Goal: Information Seeking & Learning: Learn about a topic

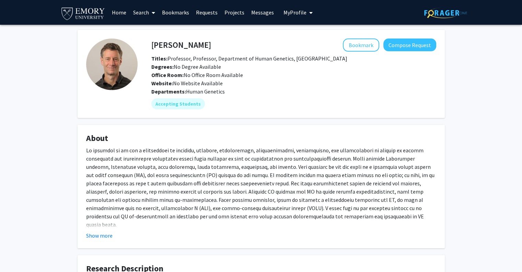
click at [120, 14] on link "Home" at bounding box center [119, 12] width 21 height 24
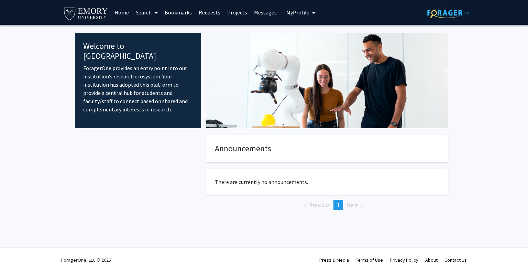
click at [155, 10] on icon at bounding box center [155, 12] width 3 height 5
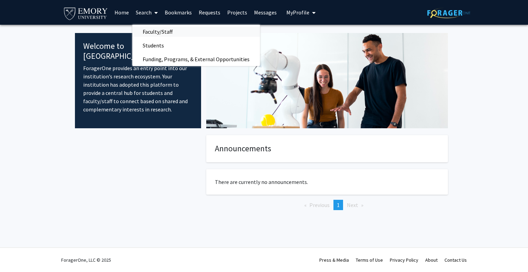
click at [162, 33] on span "Faculty/Staff" at bounding box center [157, 32] width 50 height 14
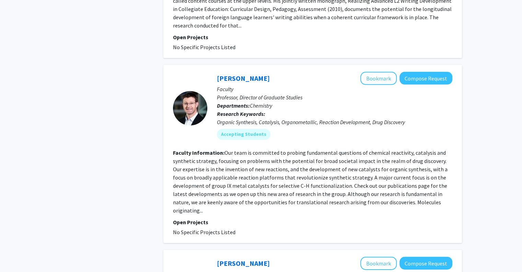
scroll to position [2214, 0]
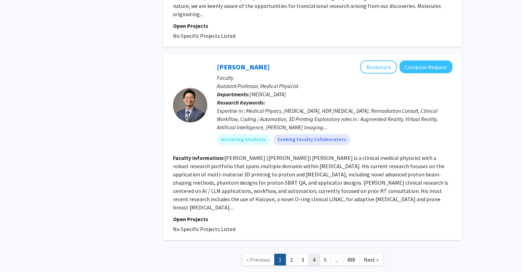
click at [312, 253] on link "4" at bounding box center [314, 259] width 12 height 12
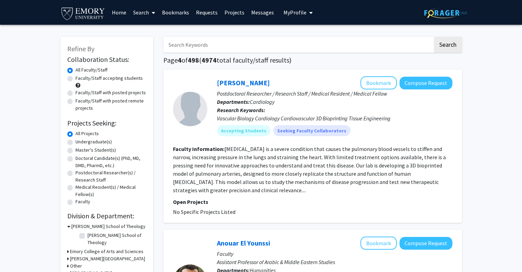
drag, startPoint x: 218, startPoint y: 83, endPoint x: 212, endPoint y: 83, distance: 6.2
click at [212, 83] on div "Kaveeta Kaw Bookmark Compose Request Postdoctoral Researcher / Research Staff /…" at bounding box center [329, 108] width 245 height 65
drag, startPoint x: 212, startPoint y: 83, endPoint x: 251, endPoint y: 86, distance: 38.9
click at [251, 86] on div "Kaveeta Kaw Bookmark Compose Request Postdoctoral Researcher / Research Staff /…" at bounding box center [329, 108] width 245 height 65
copy link "Kaveeta Kaw"
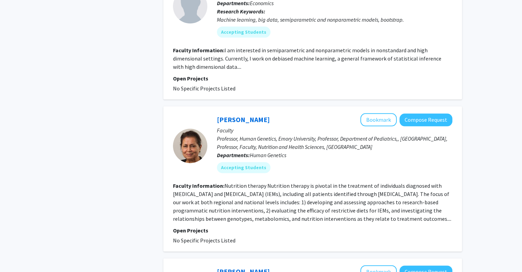
scroll to position [838, 0]
drag, startPoint x: 212, startPoint y: 90, endPoint x: 275, endPoint y: 91, distance: 62.9
click at [275, 113] on div "Rani Singh Bookmark Compose Request Faculty Professor, Human Genetics, Emory Un…" at bounding box center [329, 145] width 245 height 65
click at [275, 113] on div "Rani Singh Bookmark Compose Request" at bounding box center [335, 119] width 236 height 13
drag, startPoint x: 269, startPoint y: 89, endPoint x: 228, endPoint y: 91, distance: 40.6
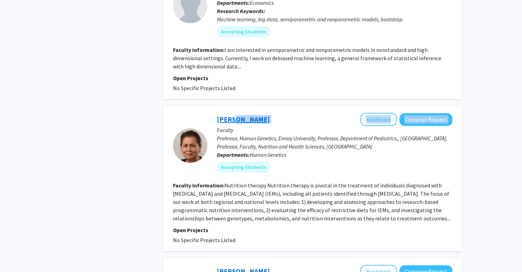
click at [228, 113] on div "Rani Singh Bookmark Compose Request" at bounding box center [335, 119] width 236 height 13
click at [269, 113] on div "Rani Singh Bookmark Compose Request" at bounding box center [335, 119] width 236 height 13
drag, startPoint x: 250, startPoint y: 93, endPoint x: 217, endPoint y: 93, distance: 33.3
click at [217, 113] on div "Rani Singh Bookmark Compose Request" at bounding box center [335, 119] width 236 height 13
copy link "Rani Singh"
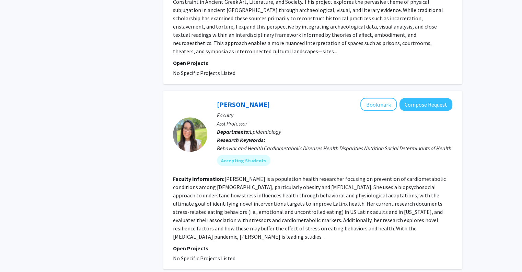
scroll to position [1210, 0]
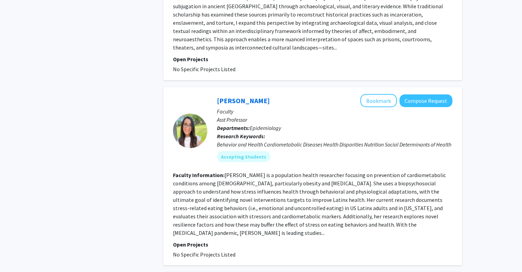
drag, startPoint x: 215, startPoint y: 74, endPoint x: 282, endPoint y: 71, distance: 66.7
click at [282, 94] on div "Andrea Lopez-Cepero Bookmark Compose Request Faculty Asst Professor Departments…" at bounding box center [329, 130] width 245 height 73
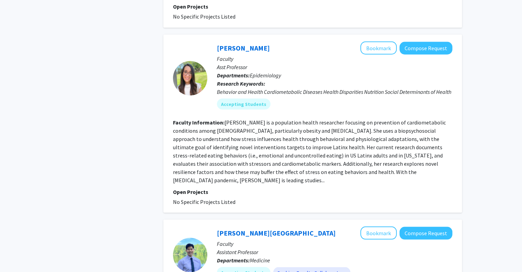
scroll to position [1607, 0]
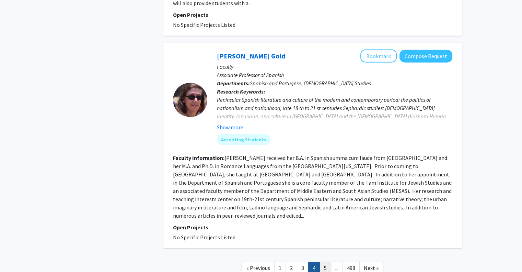
click at [323, 262] on link "5" at bounding box center [326, 268] width 12 height 12
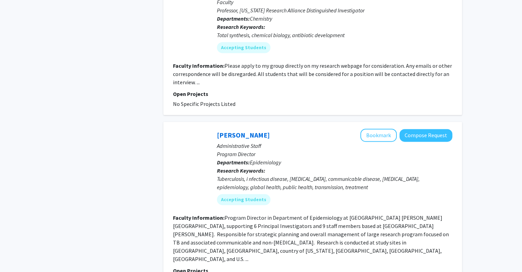
scroll to position [1016, 0]
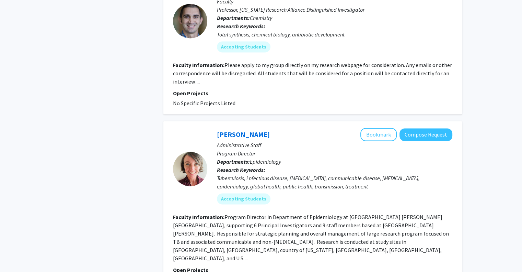
drag, startPoint x: 216, startPoint y: 99, endPoint x: 264, endPoint y: 94, distance: 48.3
click at [264, 128] on div "Angie Campbell Bookmark Compose Request Administrative Staff Program Director D…" at bounding box center [329, 168] width 245 height 81
copy link "Angie Campbell"
click at [229, 130] on link "Angie Campbell" at bounding box center [243, 134] width 53 height 9
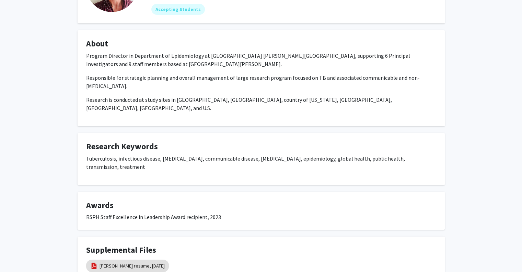
scroll to position [128, 0]
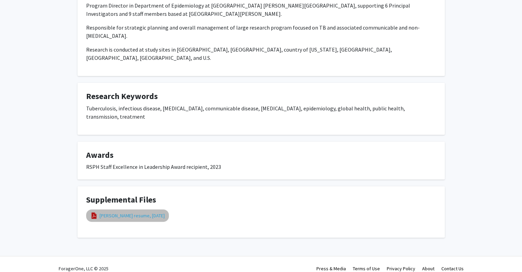
click at [147, 212] on link "Angie Campbell resume, March 2024" at bounding box center [132, 215] width 65 height 7
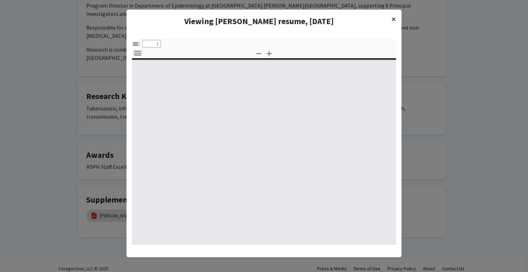
click at [394, 21] on button "×" at bounding box center [393, 19] width 15 height 19
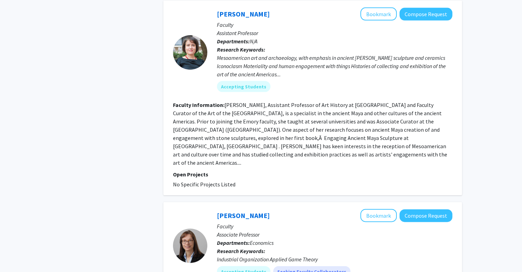
scroll to position [1572, 0]
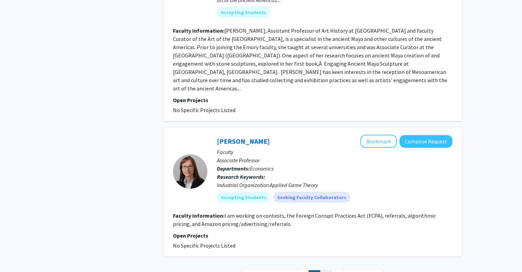
click at [321, 270] on link "6" at bounding box center [326, 276] width 12 height 12
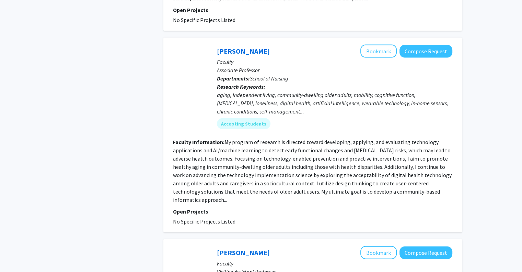
scroll to position [1514, 0]
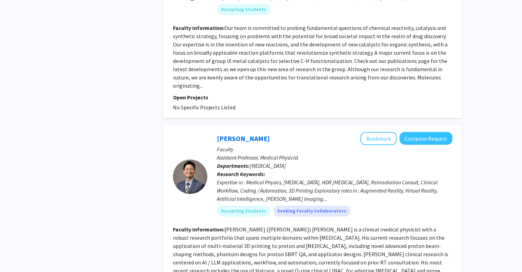
scroll to position [2214, 0]
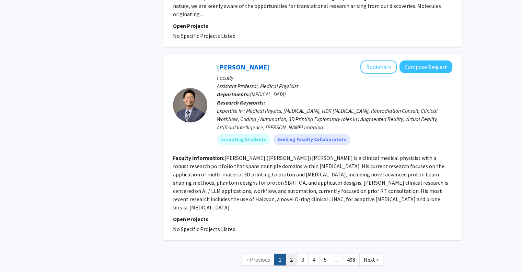
click at [289, 253] on link "2" at bounding box center [292, 259] width 12 height 12
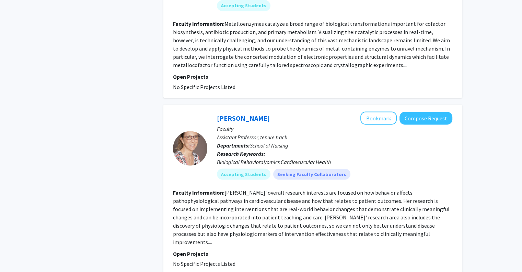
scroll to position [1220, 0]
click at [258, 113] on link "Brittany Butts" at bounding box center [243, 117] width 53 height 9
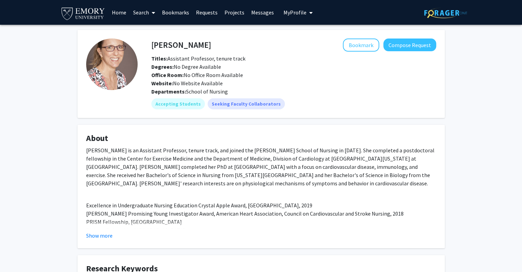
scroll to position [32, 0]
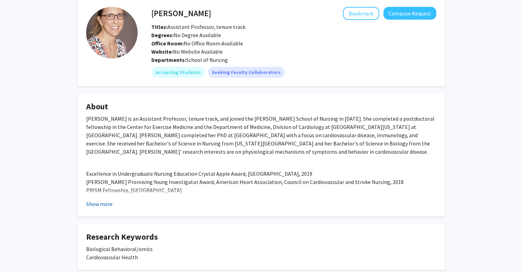
click at [99, 204] on button "Show more" at bounding box center [99, 204] width 26 height 8
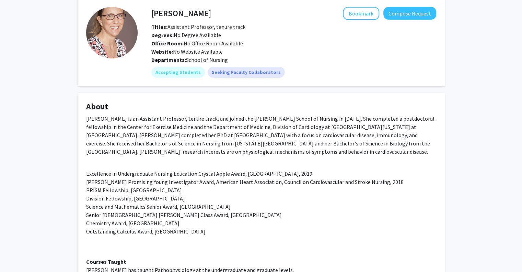
click at [188, 130] on div "Dr. Butts is an Assistant Professor, tenure track, and joined the Nell Hodgson …" at bounding box center [261, 209] width 350 height 190
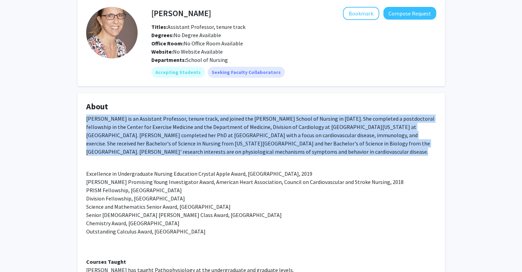
click at [188, 130] on div "Dr. Butts is an Assistant Professor, tenure track, and joined the Nell Hodgson …" at bounding box center [261, 209] width 350 height 190
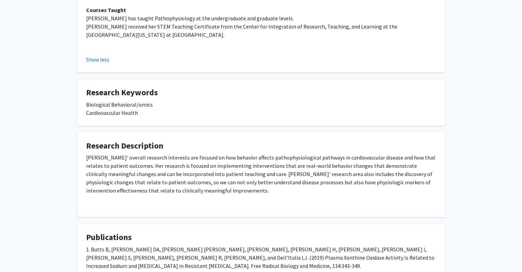
scroll to position [283, 0]
click at [173, 170] on div "Dr. Butts' overall research interests are focused on how behavior affects patho…" at bounding box center [261, 180] width 350 height 55
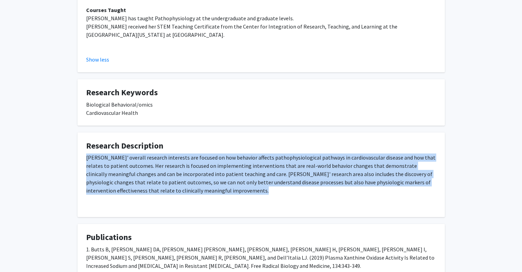
click at [173, 170] on div "Dr. Butts' overall research interests are focused on how behavior affects patho…" at bounding box center [261, 180] width 350 height 55
copy div "Dr. Butts' overall research interests are focused on how behavior affects patho…"
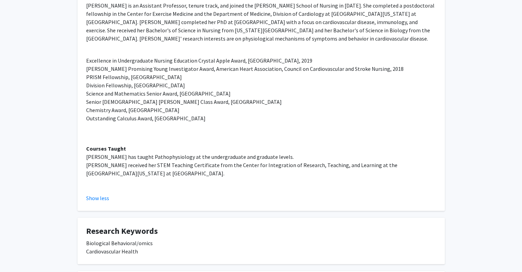
scroll to position [0, 0]
